Goal: Task Accomplishment & Management: Use online tool/utility

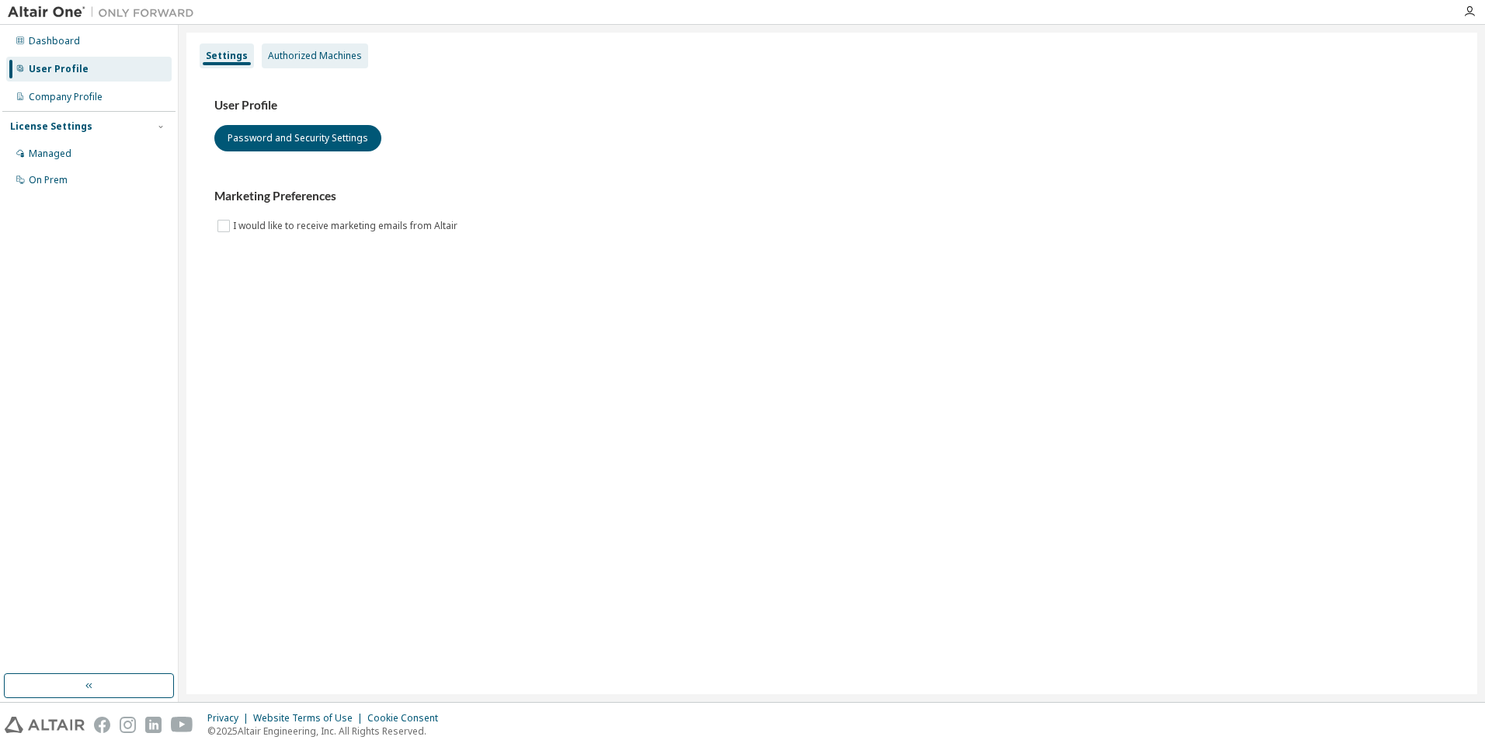
click at [327, 61] on div "Authorized Machines" at bounding box center [315, 56] width 94 height 12
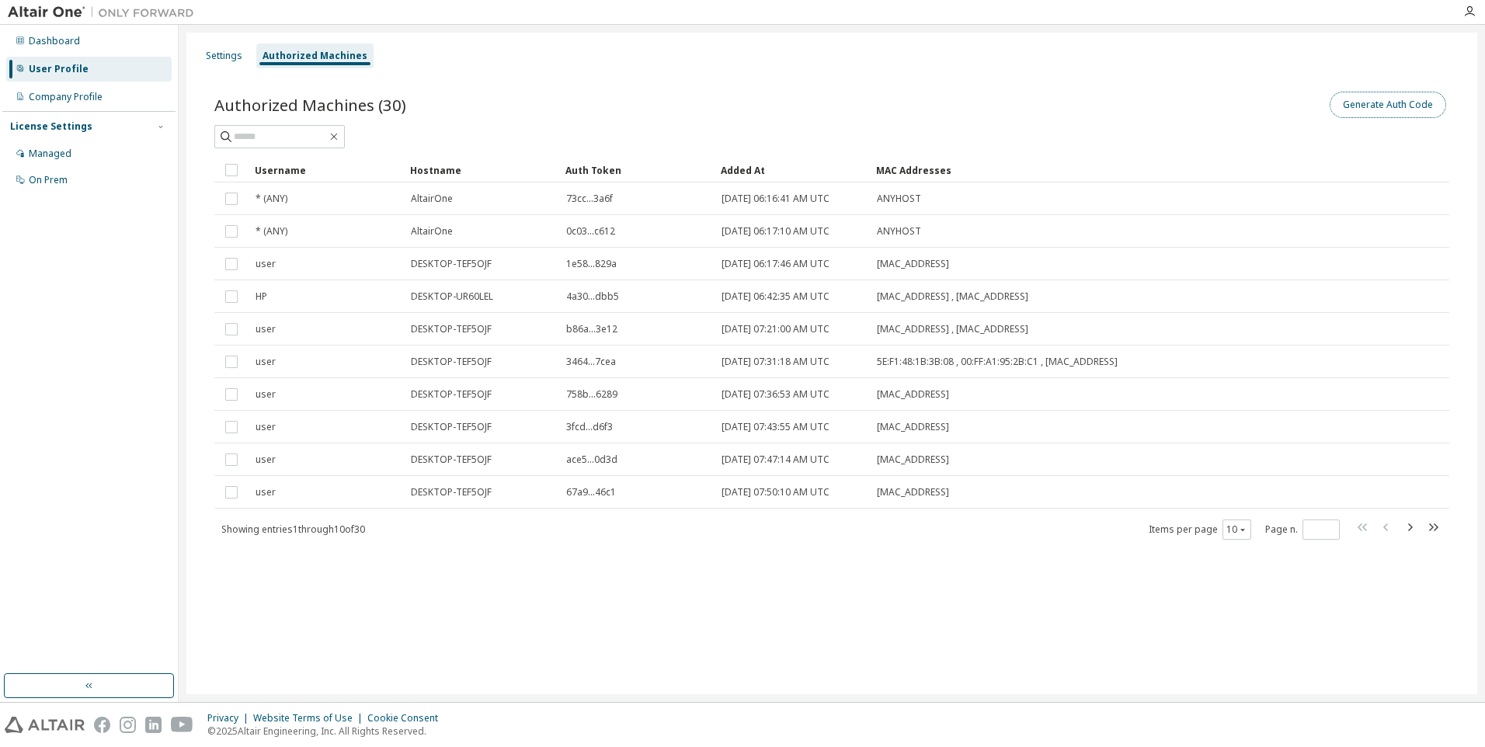
click at [1382, 110] on button "Generate Auth Code" at bounding box center [1388, 105] width 117 height 26
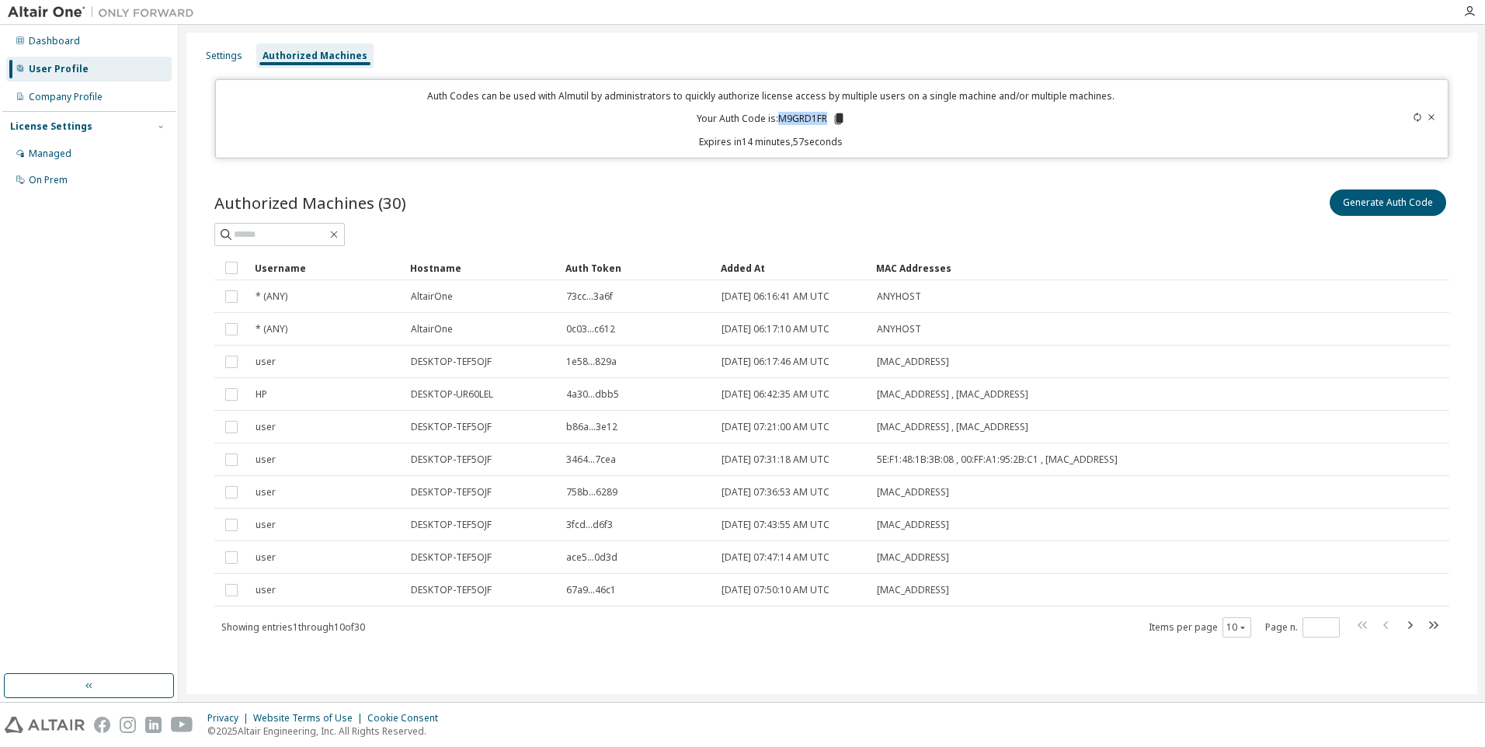
drag, startPoint x: 779, startPoint y: 120, endPoint x: 827, endPoint y: 117, distance: 47.5
click at [827, 117] on p "Your Auth Code is: M9GRD1FR" at bounding box center [771, 119] width 149 height 14
copy p "M9GRD1FR"
click at [1469, 16] on icon "button" at bounding box center [1470, 11] width 12 height 12
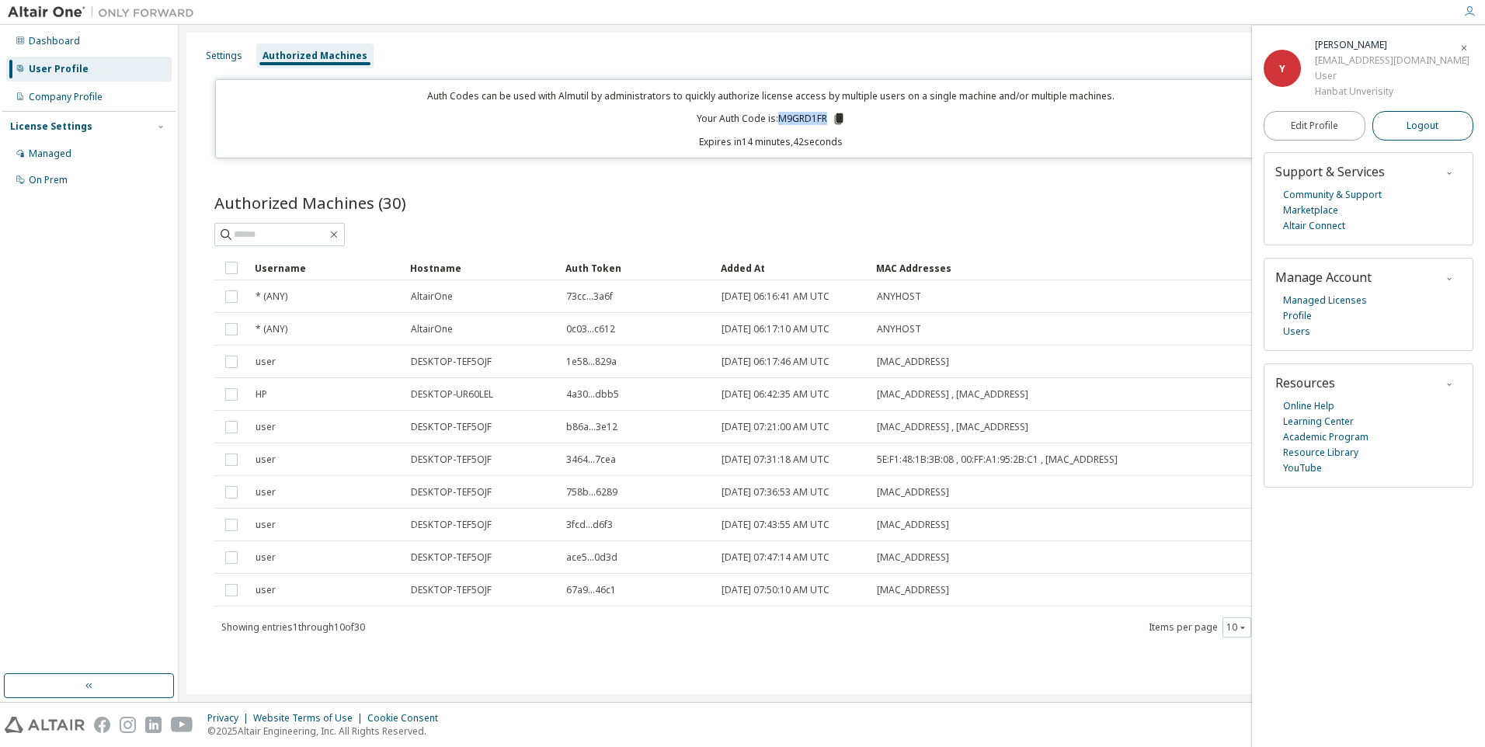
click at [1424, 123] on span "Logout" at bounding box center [1423, 126] width 32 height 16
